Goal: Information Seeking & Learning: Learn about a topic

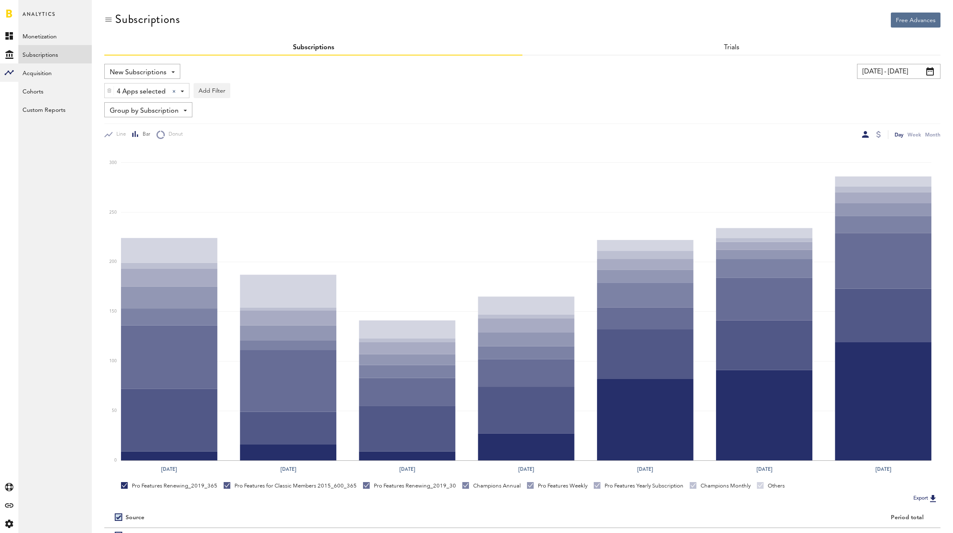
click at [885, 71] on input "[DATE] - [DATE]" at bounding box center [898, 71] width 83 height 15
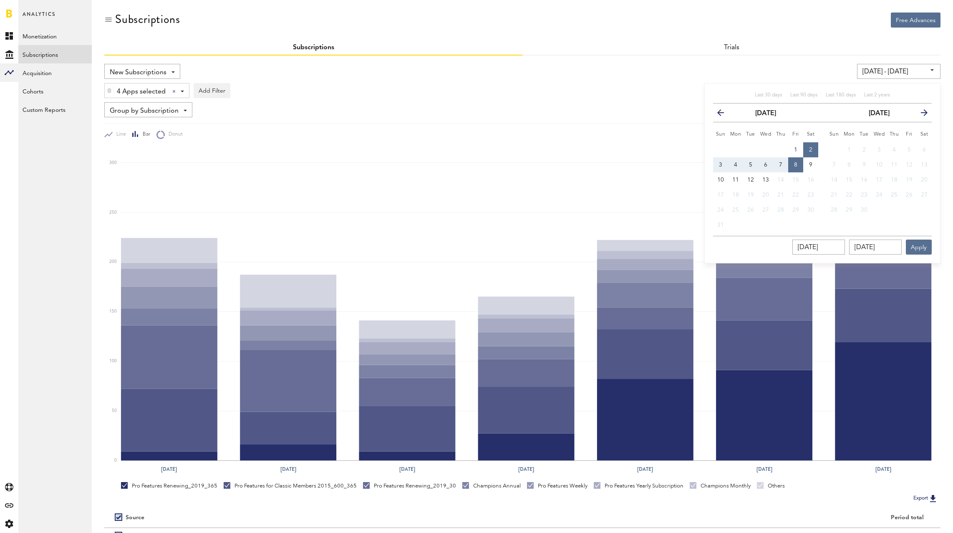
click at [722, 164] on button "3" at bounding box center [720, 164] width 15 height 15
type input "[DATE] - [DATE]"
type input "[DATE]"
click at [808, 167] on button "9" at bounding box center [810, 164] width 15 height 15
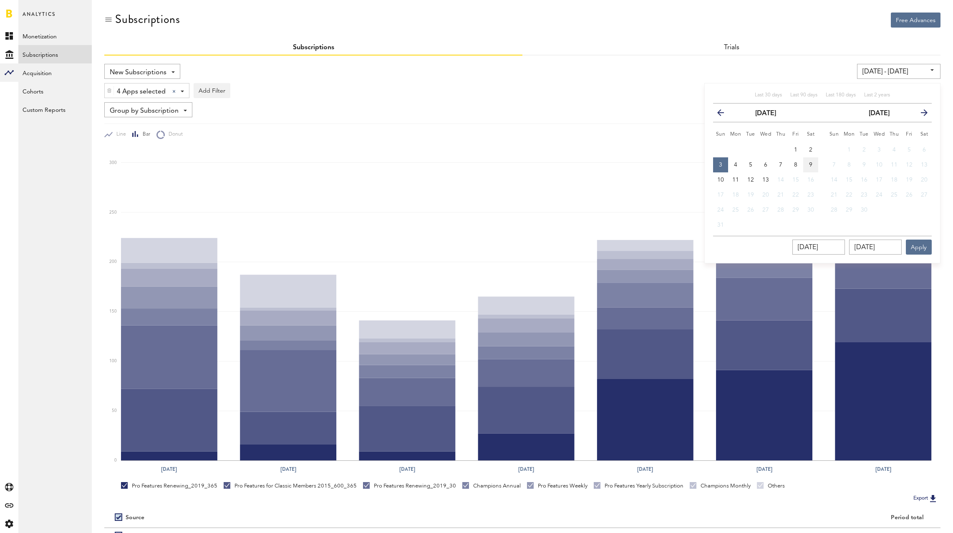
type input "[DATE] - [DATE]"
type input "[DATE]"
click at [921, 247] on button "Apply" at bounding box center [918, 246] width 26 height 15
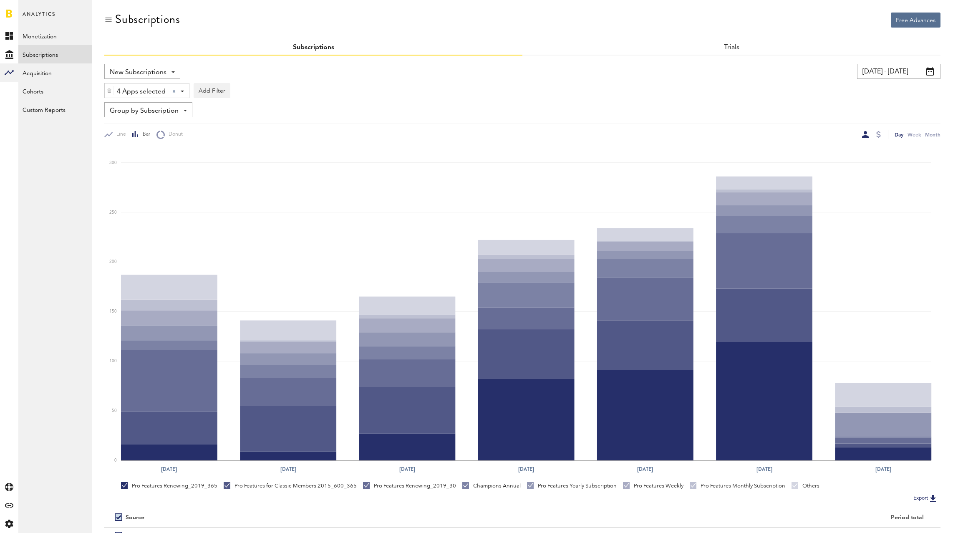
click at [878, 75] on input "[DATE] - [DATE]" at bounding box center [898, 71] width 83 height 15
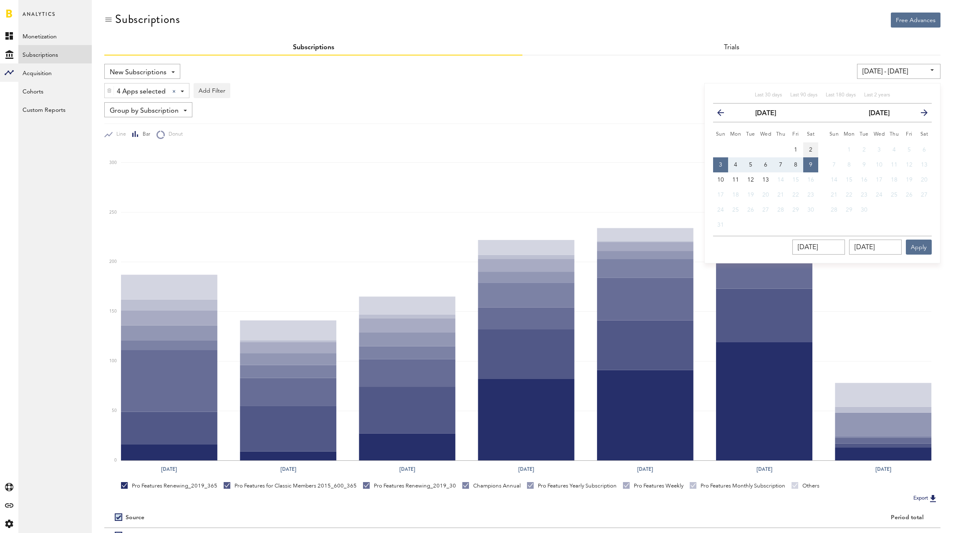
click at [809, 148] on span "2" at bounding box center [810, 150] width 3 height 6
type input "[DATE] - [DATE]"
type input "[DATE]"
click at [797, 162] on span "8" at bounding box center [795, 165] width 3 height 6
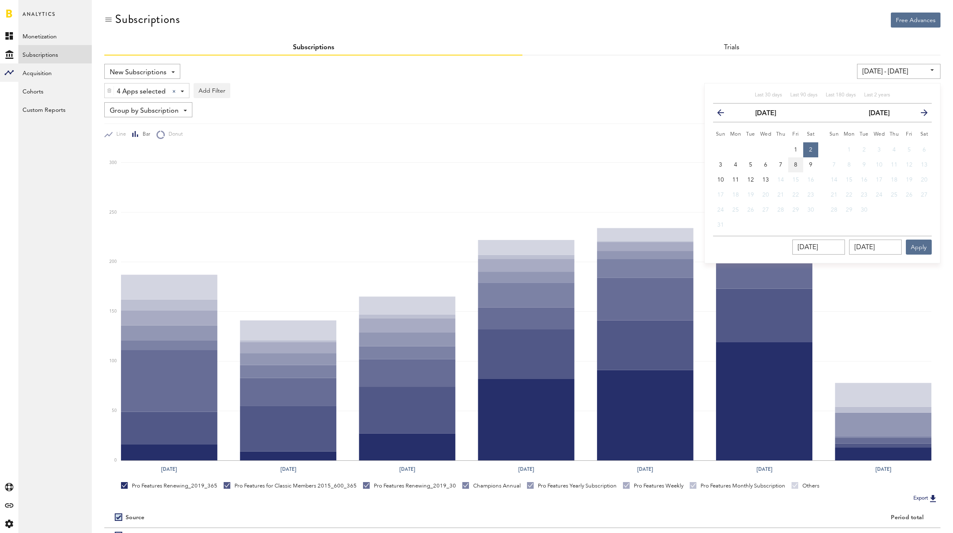
type input "[DATE] - [DATE]"
type input "[DATE]"
click at [923, 243] on button "Apply" at bounding box center [918, 246] width 26 height 15
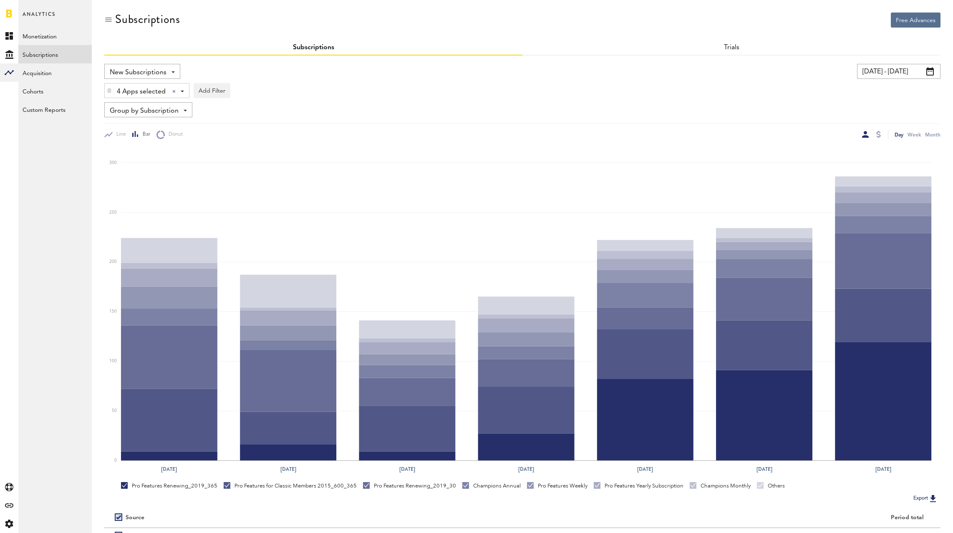
click at [160, 110] on span "Group by Subscription" at bounding box center [144, 111] width 69 height 14
click at [156, 132] on span "Group by Platform" at bounding box center [155, 129] width 84 height 14
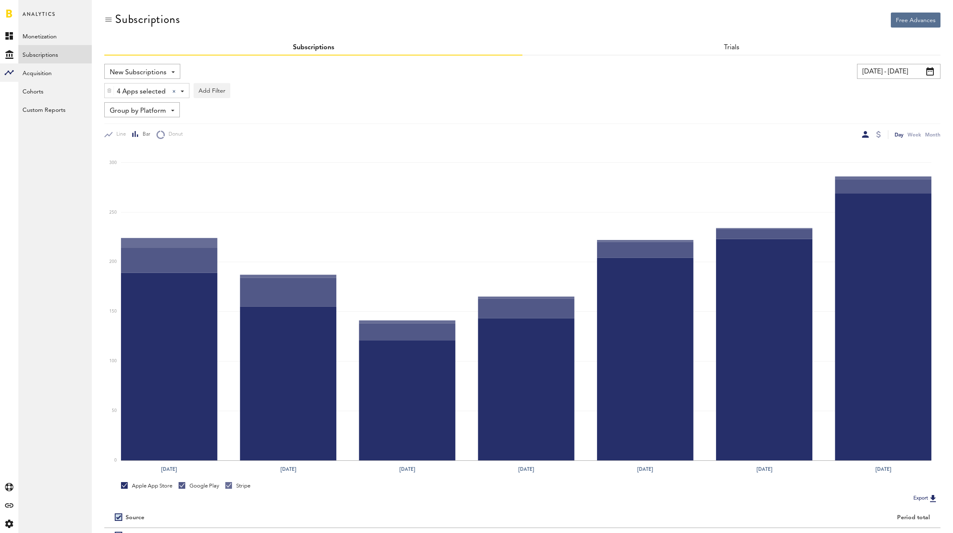
click at [883, 75] on input "[DATE] - [DATE]" at bounding box center [898, 71] width 83 height 15
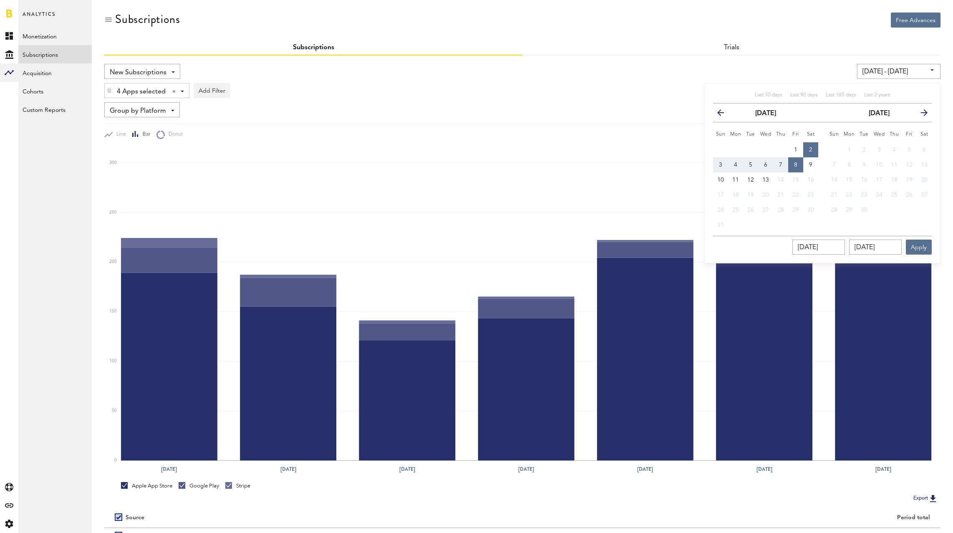
click at [722, 165] on span "3" at bounding box center [720, 165] width 3 height 6
type input "[DATE] - [DATE]"
type input "[DATE]"
click at [812, 167] on button "9" at bounding box center [810, 164] width 15 height 15
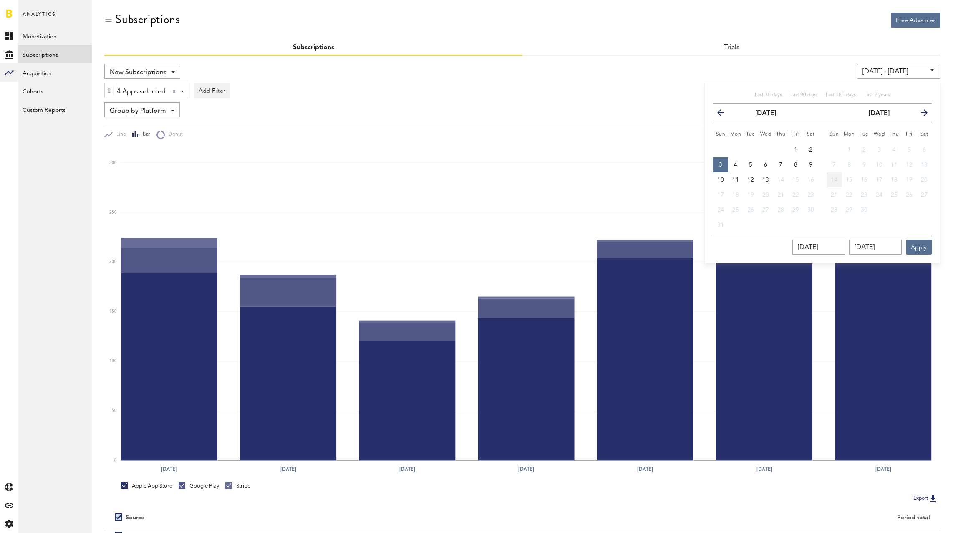
type input "[DATE] - [DATE]"
type input "[DATE]"
click at [916, 242] on button "Apply" at bounding box center [918, 246] width 26 height 15
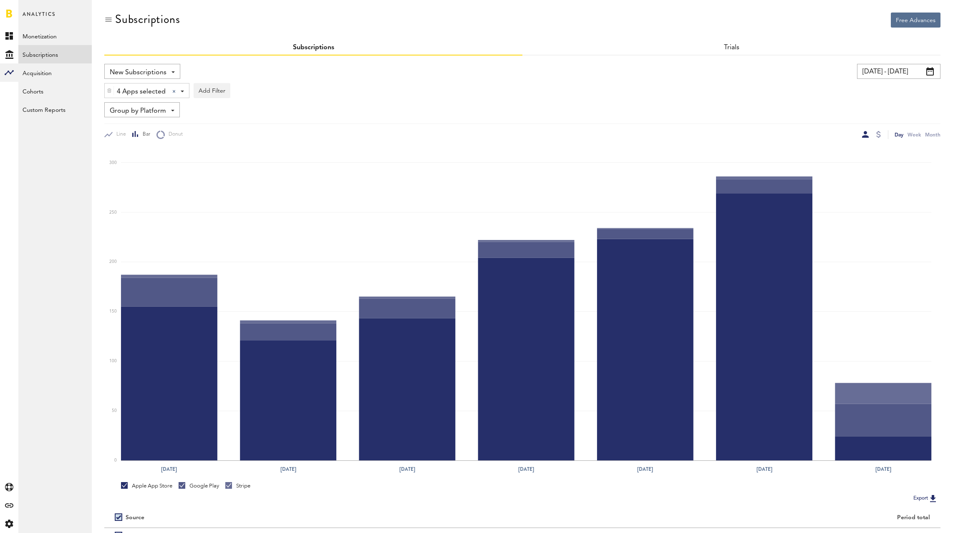
click at [888, 74] on input "[DATE] - [DATE]" at bounding box center [898, 71] width 83 height 15
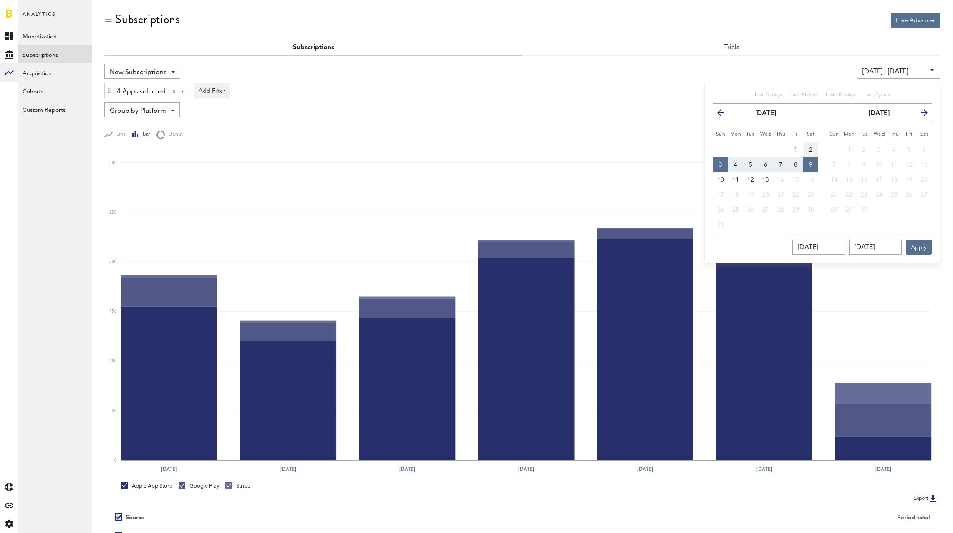
click at [815, 147] on button "2" at bounding box center [810, 149] width 15 height 15
type input "[DATE] - [DATE]"
type input "[DATE]"
drag, startPoint x: 800, startPoint y: 167, endPoint x: 843, endPoint y: 209, distance: 60.8
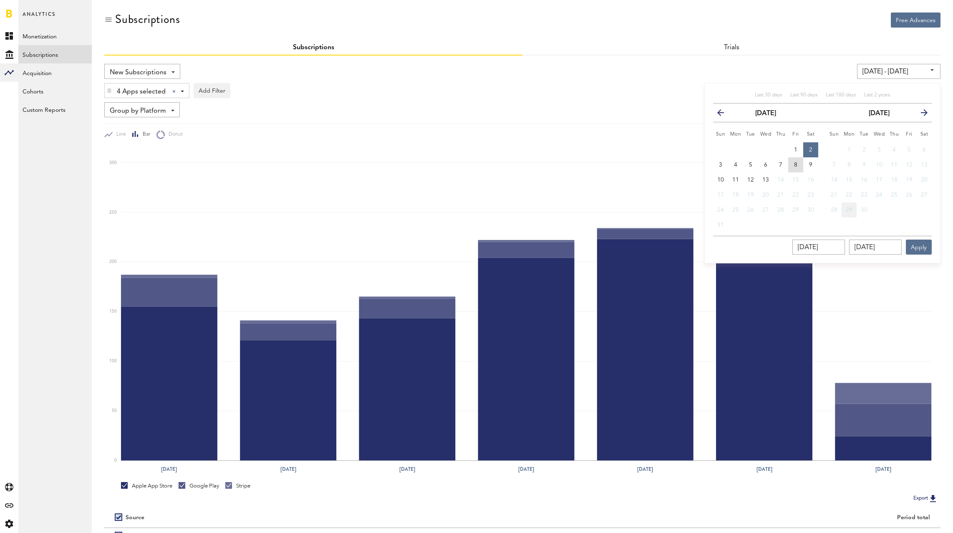
click at [800, 167] on button "8" at bounding box center [795, 164] width 15 height 15
type input "[DATE] - [DATE]"
type input "[DATE]"
click at [923, 244] on button "Apply" at bounding box center [918, 246] width 26 height 15
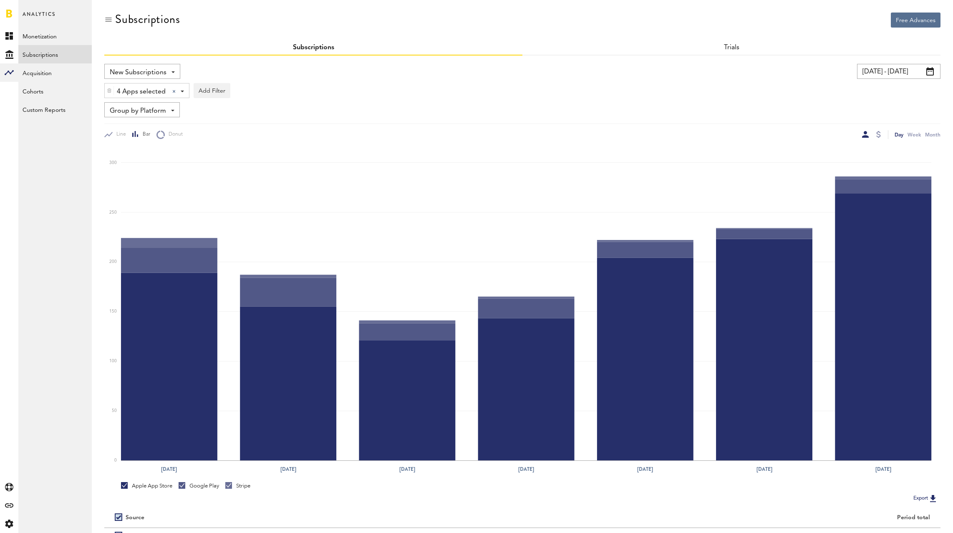
click at [732, 51] on div "Trials" at bounding box center [731, 47] width 418 height 15
click at [732, 49] on link "Trials" at bounding box center [731, 47] width 16 height 7
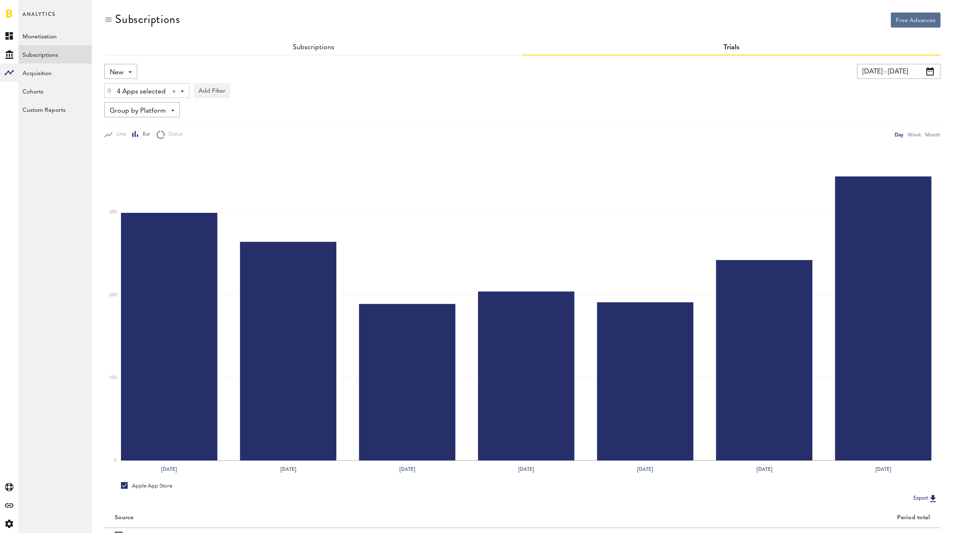
click at [136, 111] on span "Group by Platform" at bounding box center [138, 111] width 56 height 14
click at [174, 168] on span "Group by Subscription Duration" at bounding box center [155, 174] width 84 height 14
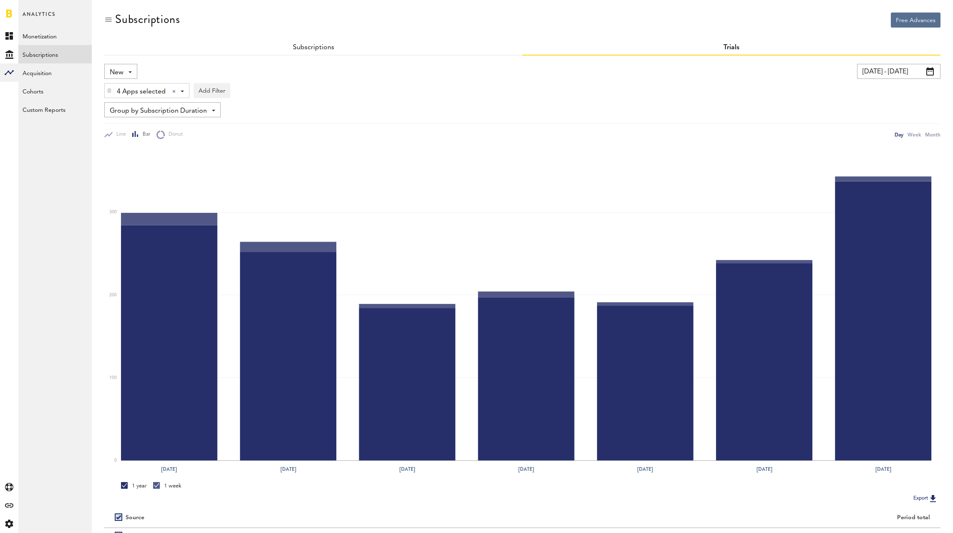
click at [188, 113] on span "Group by Subscription Duration" at bounding box center [158, 111] width 97 height 14
click at [168, 134] on span "Group by Platform" at bounding box center [163, 129] width 100 height 14
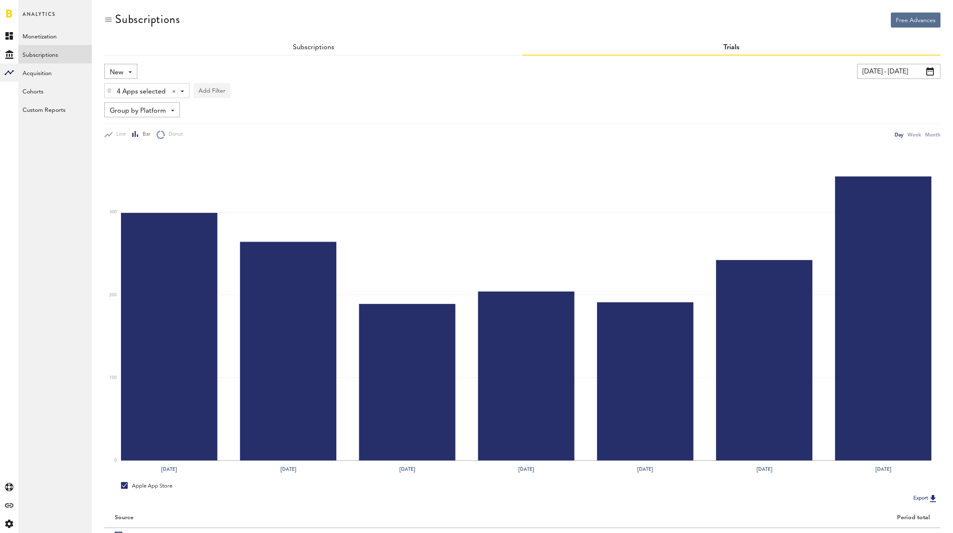
click at [215, 89] on button "Add Filter" at bounding box center [212, 90] width 37 height 15
click at [247, 152] on li "Subscription durations" at bounding box center [232, 157] width 68 height 15
click at [237, 88] on div "Subscription durations" at bounding box center [243, 92] width 74 height 14
click at [230, 138] on span "1 year" at bounding box center [234, 141] width 64 height 14
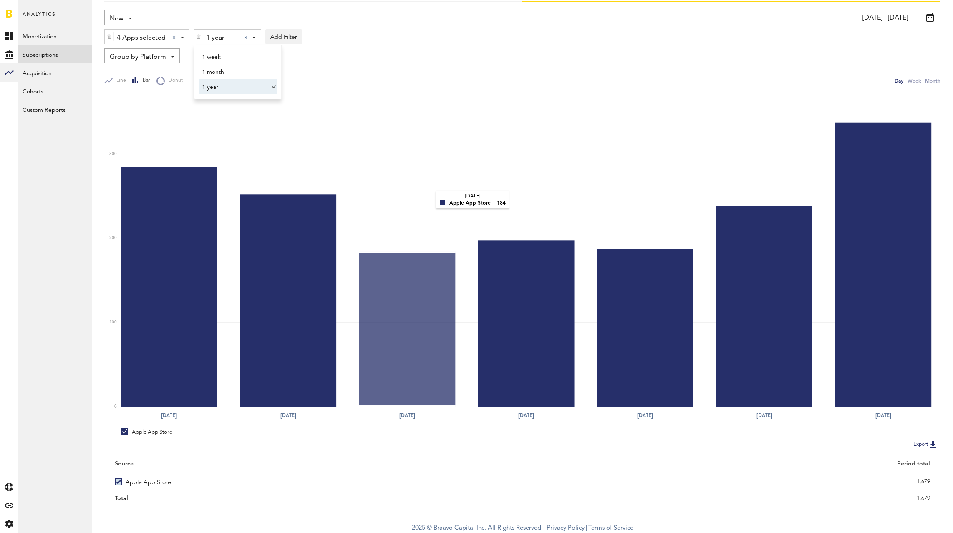
scroll to position [55, 0]
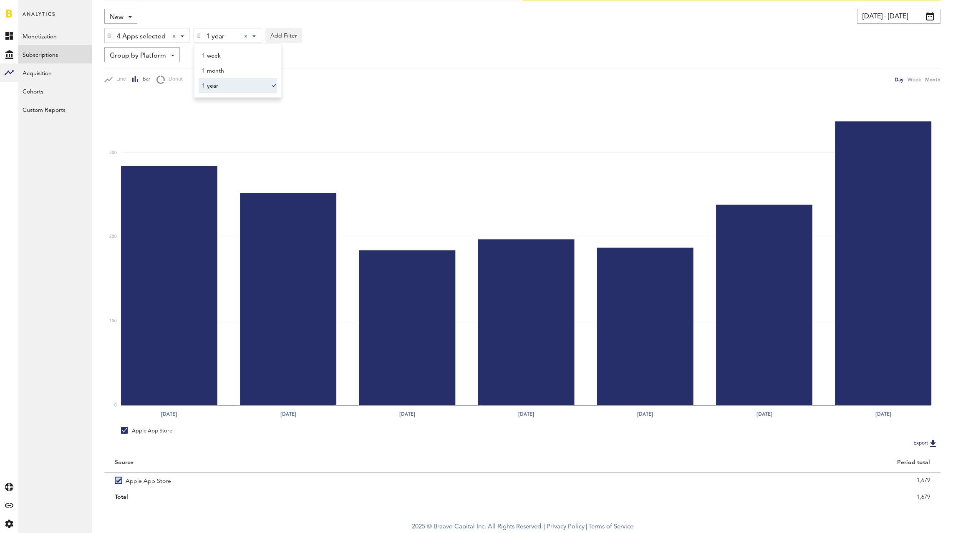
click at [404, 73] on div "Line Bar Donut Day Week Month" at bounding box center [522, 75] width 836 height 15
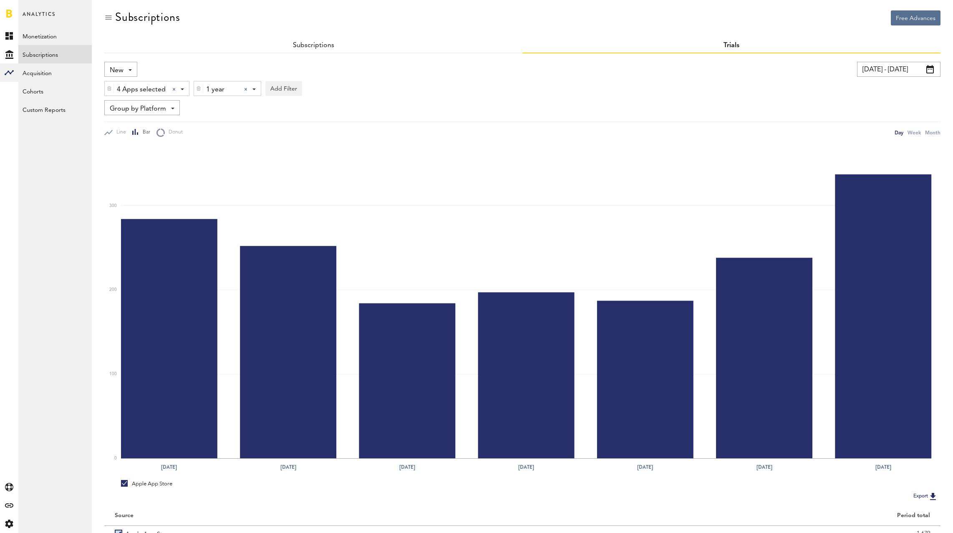
scroll to position [0, 0]
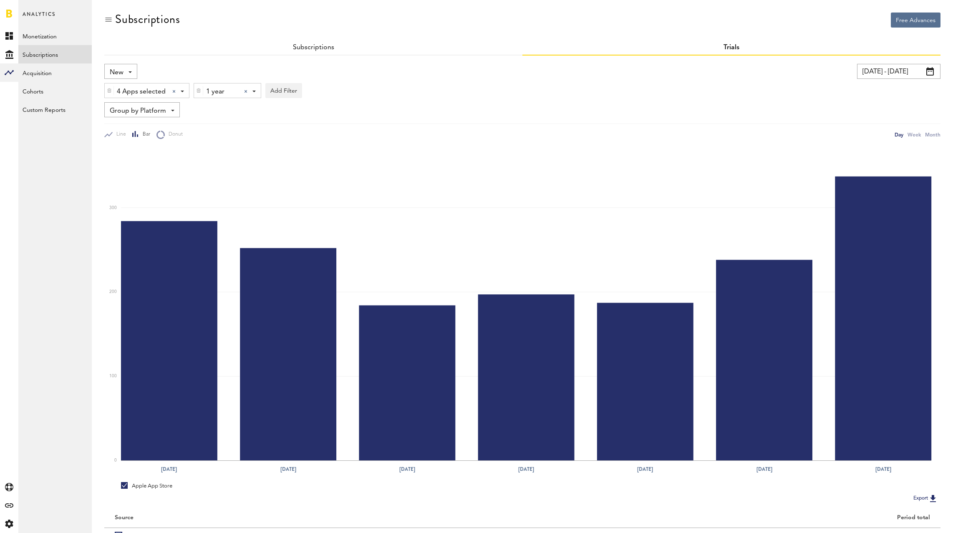
click at [892, 73] on input "[DATE] - [DATE]" at bounding box center [898, 71] width 83 height 15
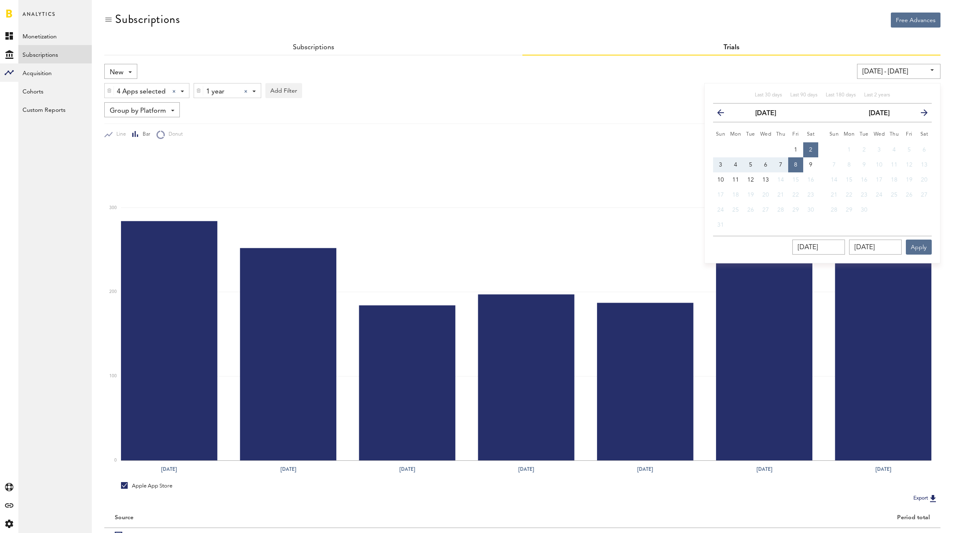
click at [724, 114] on icon "button" at bounding box center [724, 114] width 0 height 0
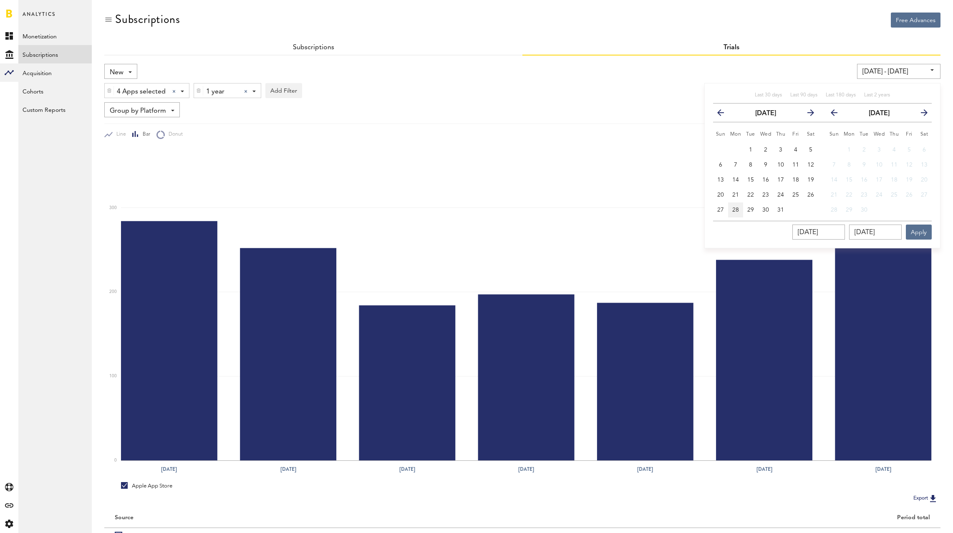
click at [735, 212] on span "28" at bounding box center [735, 210] width 7 height 6
type input "[DATE] - [DATE]"
type input "[DATE]"
click at [837, 114] on icon "button" at bounding box center [837, 114] width 0 height 0
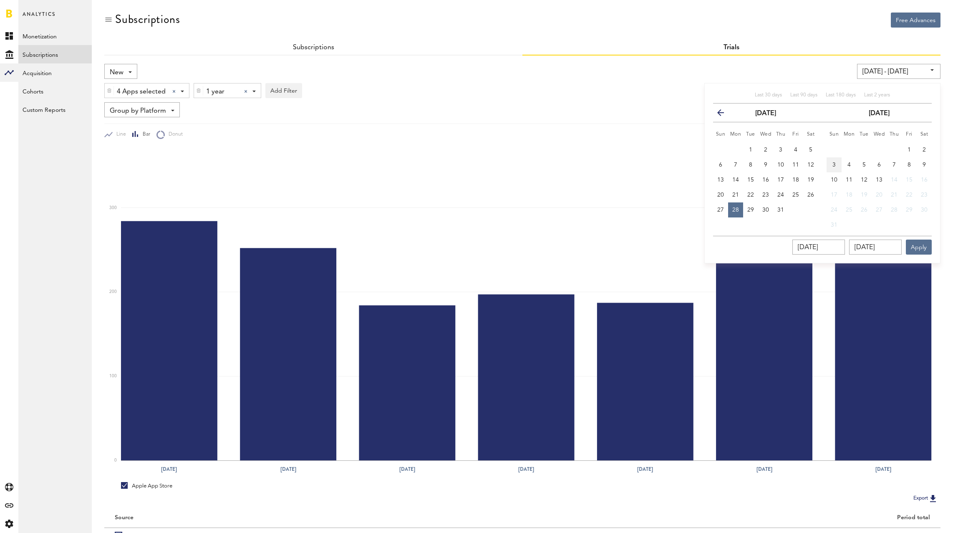
click at [835, 163] on span "3" at bounding box center [833, 165] width 3 height 6
type input "[DATE] - [DATE]"
type input "[DATE]"
click at [923, 246] on button "Apply" at bounding box center [918, 246] width 26 height 15
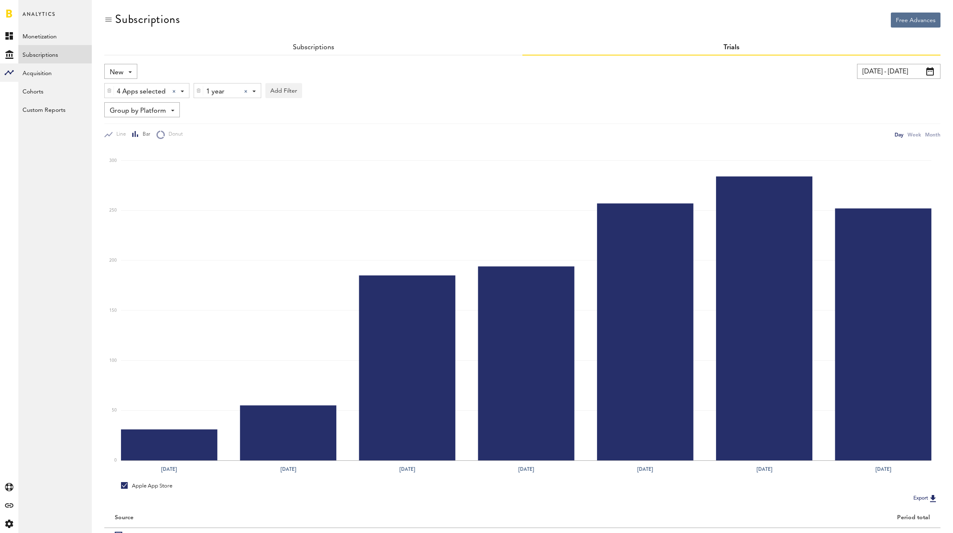
click at [199, 90] on img at bounding box center [198, 91] width 5 height 6
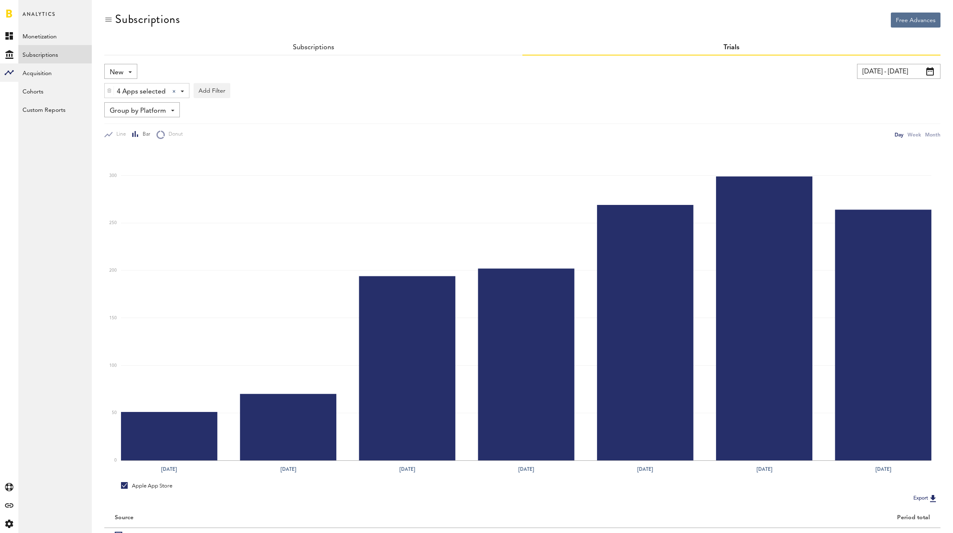
click at [311, 51] on div "Subscriptions" at bounding box center [313, 47] width 418 height 15
click at [312, 47] on link "Subscriptions" at bounding box center [313, 47] width 41 height 7
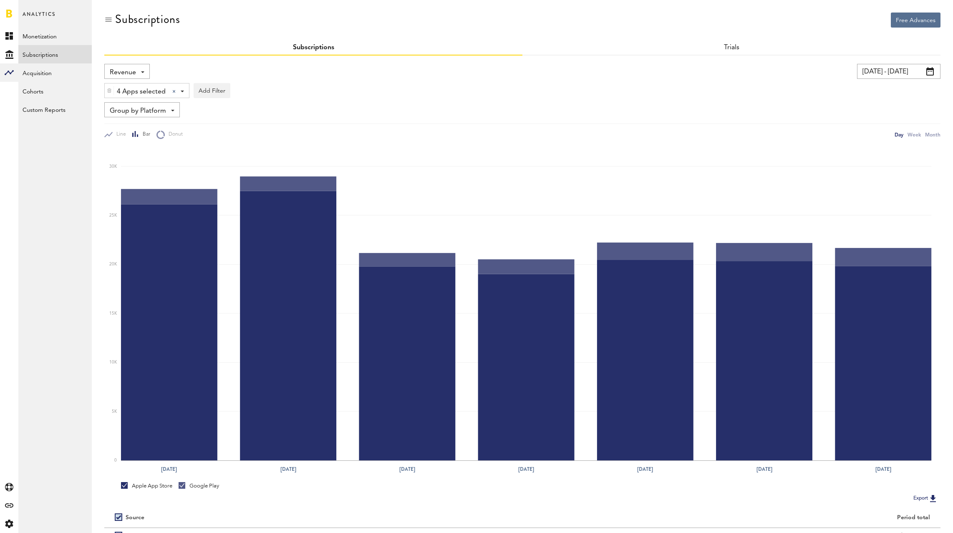
click at [895, 70] on input "[DATE] - [DATE]" at bounding box center [898, 71] width 83 height 15
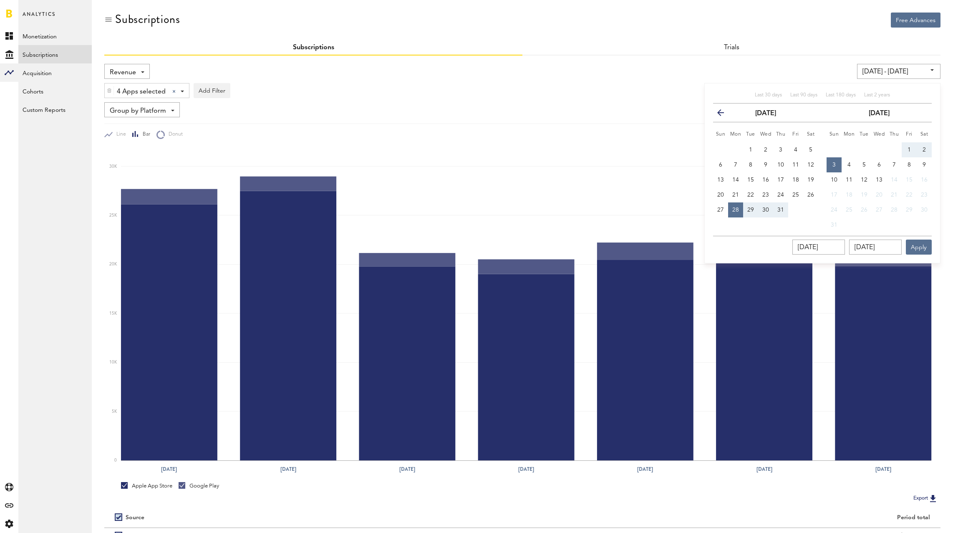
click at [924, 150] on span "2" at bounding box center [923, 150] width 3 height 6
type input "[DATE] - [DATE]"
type input "[DATE]"
click at [908, 164] on span "8" at bounding box center [908, 165] width 3 height 6
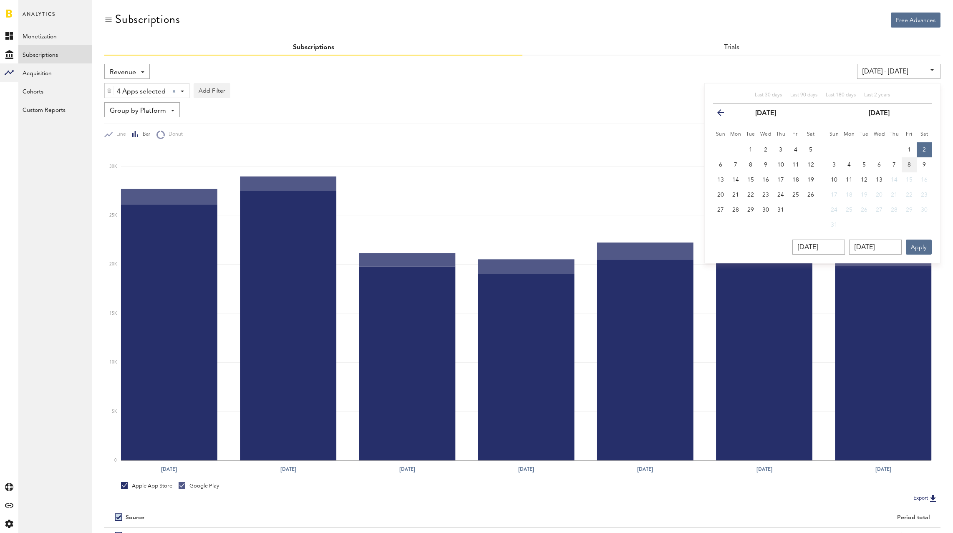
type input "[DATE] - [DATE]"
type input "[DATE]"
click at [923, 246] on button "Apply" at bounding box center [918, 246] width 26 height 15
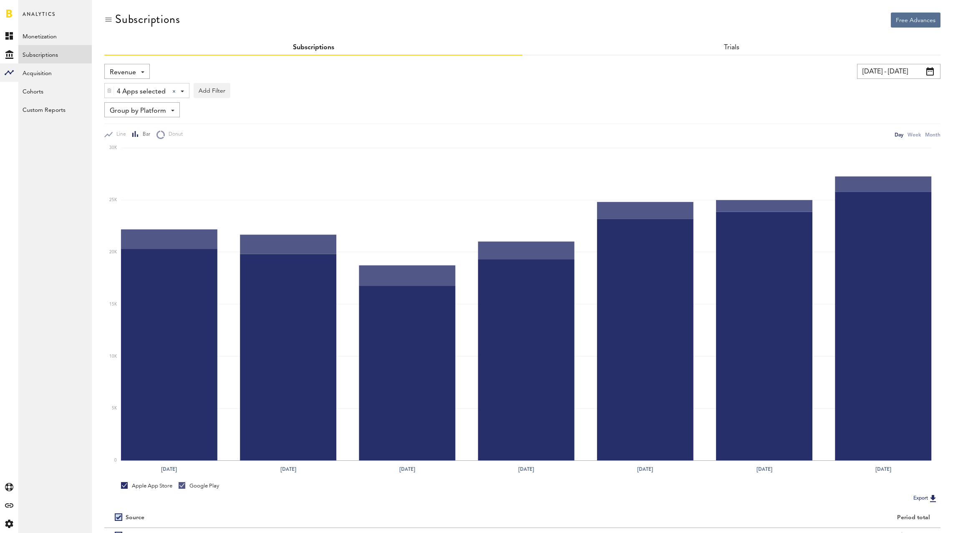
click at [119, 68] on span "Revenue" at bounding box center [123, 72] width 26 height 14
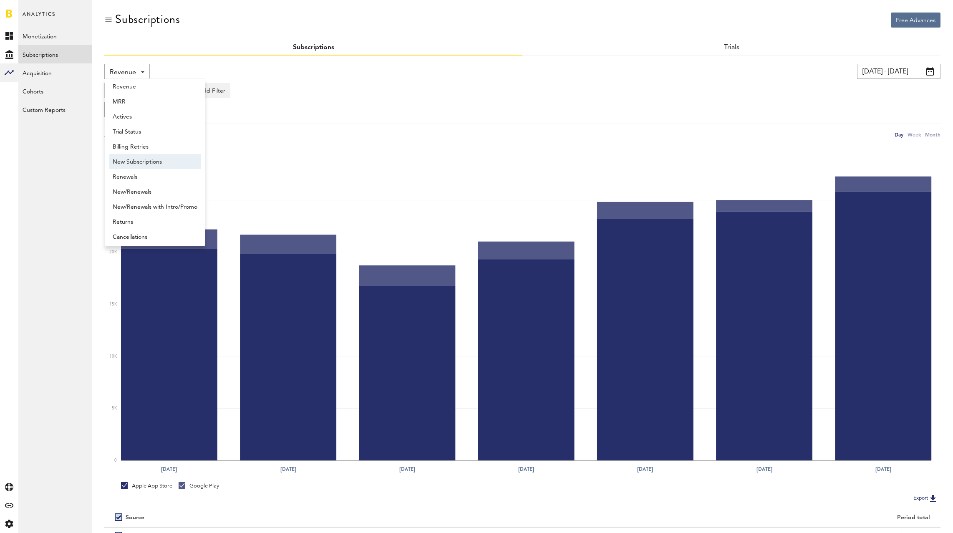
click at [147, 164] on span "New Subscriptions" at bounding box center [155, 162] width 85 height 14
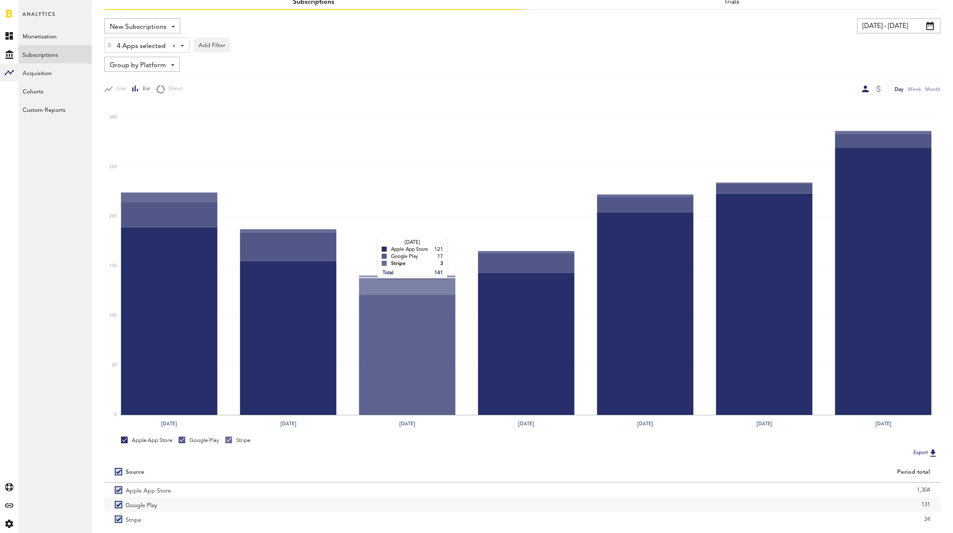
scroll to position [84, 0]
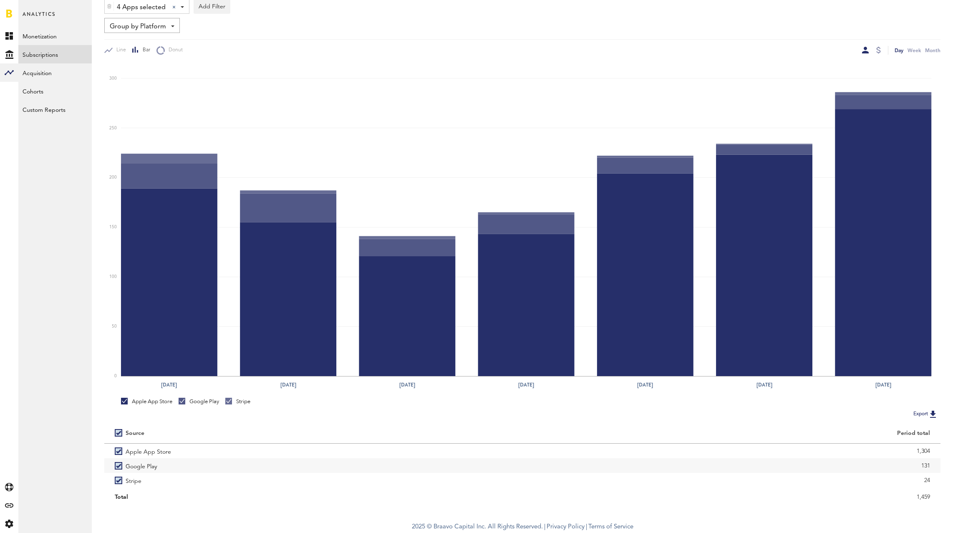
click at [874, 55] on icon "[DATE] [DATE] [DATE] [DATE] [DATE] [DATE] [DATE] 0 50 100 150 200 250 300" at bounding box center [522, 224] width 836 height 338
click at [879, 49] on div at bounding box center [878, 50] width 5 height 7
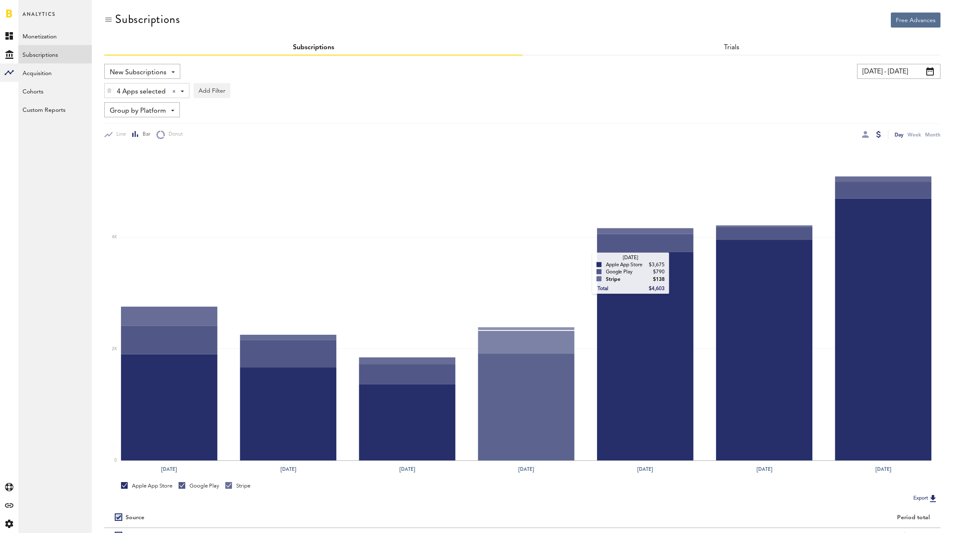
scroll to position [84, 0]
